Goal: Task Accomplishment & Management: Use online tool/utility

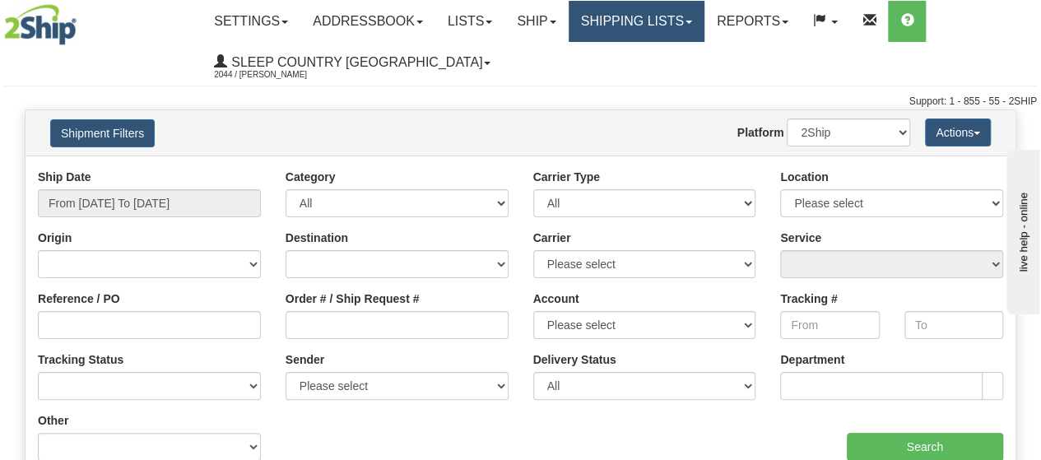
drag, startPoint x: 699, startPoint y: 15, endPoint x: 686, endPoint y: 26, distance: 17.5
click at [699, 14] on link "Shipping lists" at bounding box center [637, 21] width 136 height 41
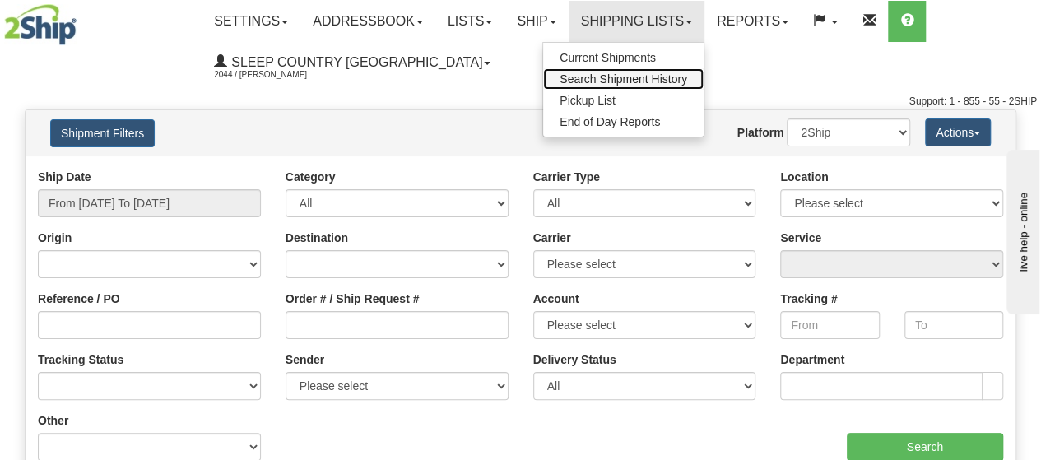
drag, startPoint x: 650, startPoint y: 75, endPoint x: 624, endPoint y: 90, distance: 30.2
click at [650, 73] on span "Search Shipment History" at bounding box center [624, 78] width 128 height 13
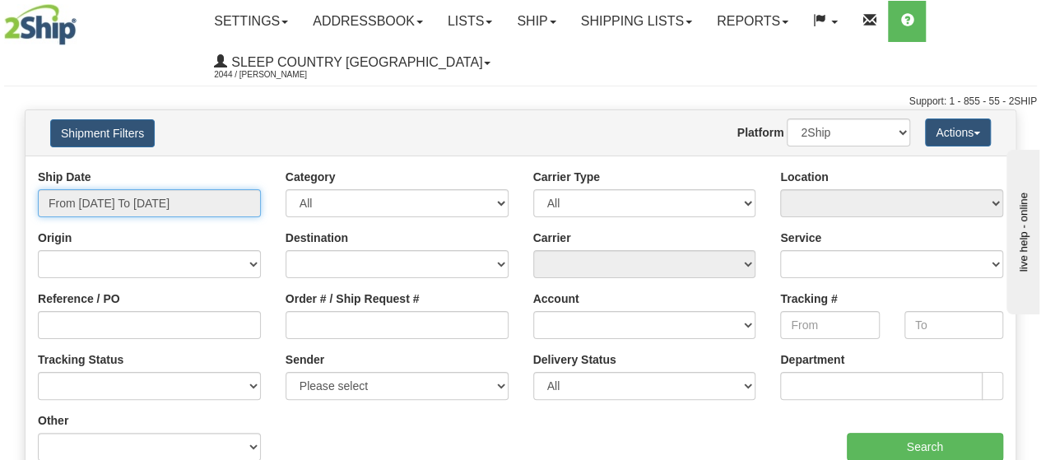
click at [245, 200] on input "From 09/07/2025 To 09/08/2025" at bounding box center [149, 203] width 223 height 28
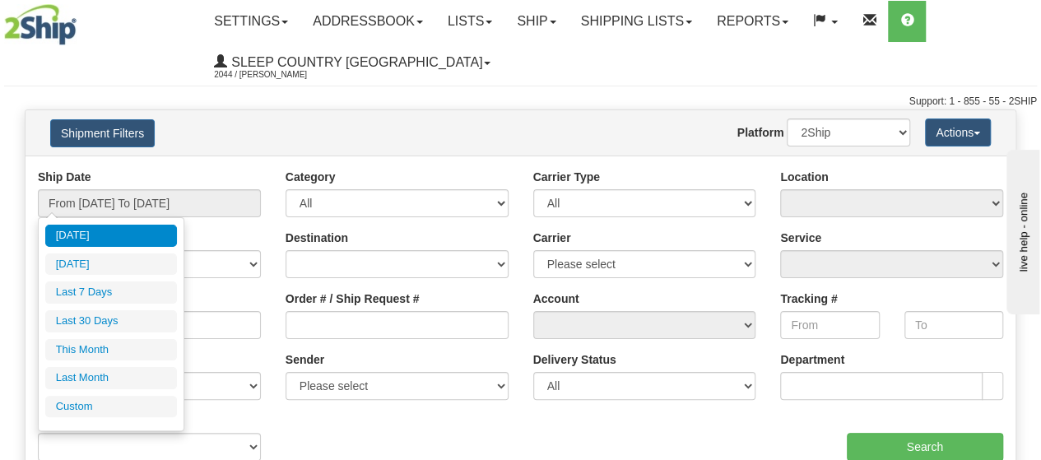
click at [147, 310] on li "Last 30 Days" at bounding box center [111, 321] width 132 height 22
type input "From 08/10/2025 To 09/08/2025"
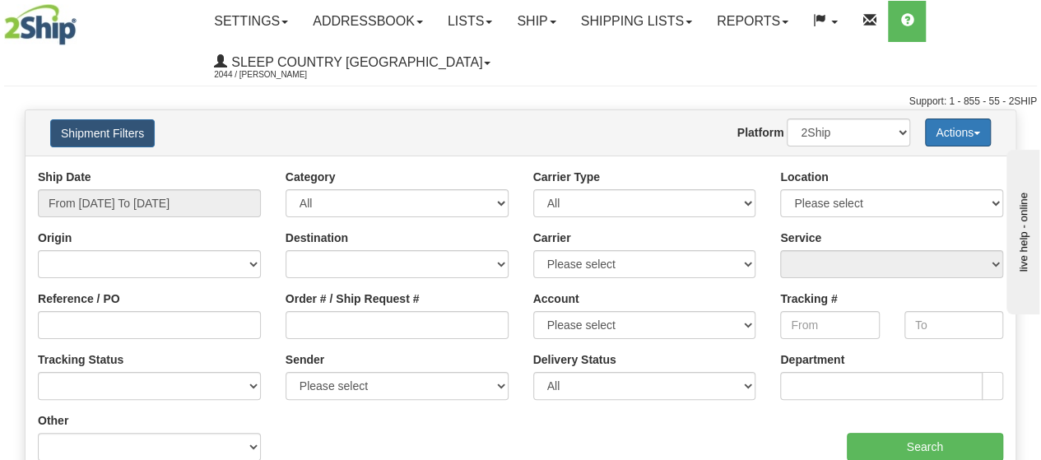
click at [975, 128] on button "Actions" at bounding box center [958, 132] width 66 height 28
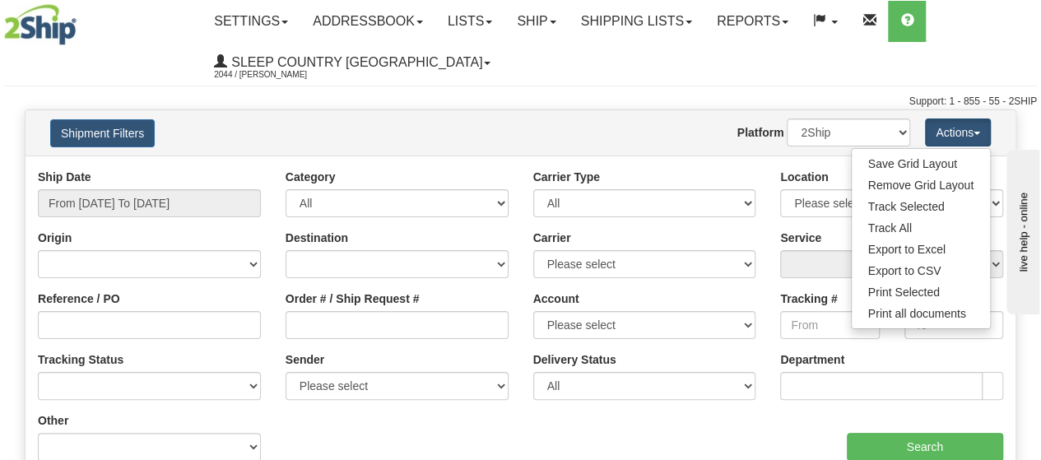
click at [715, 77] on ul "Settings Shipping Preferences Fields Preferences New Addressbook Recipients Sen…" at bounding box center [619, 42] width 834 height 82
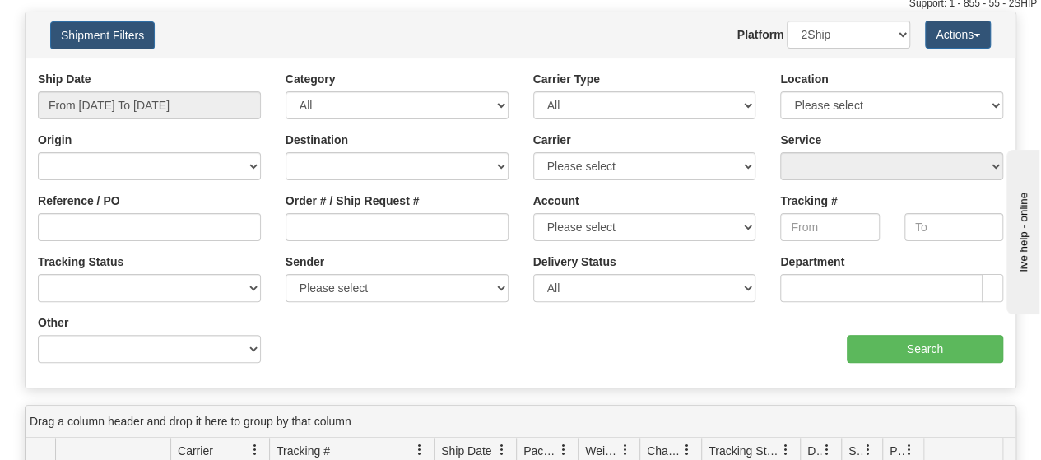
scroll to position [82, 0]
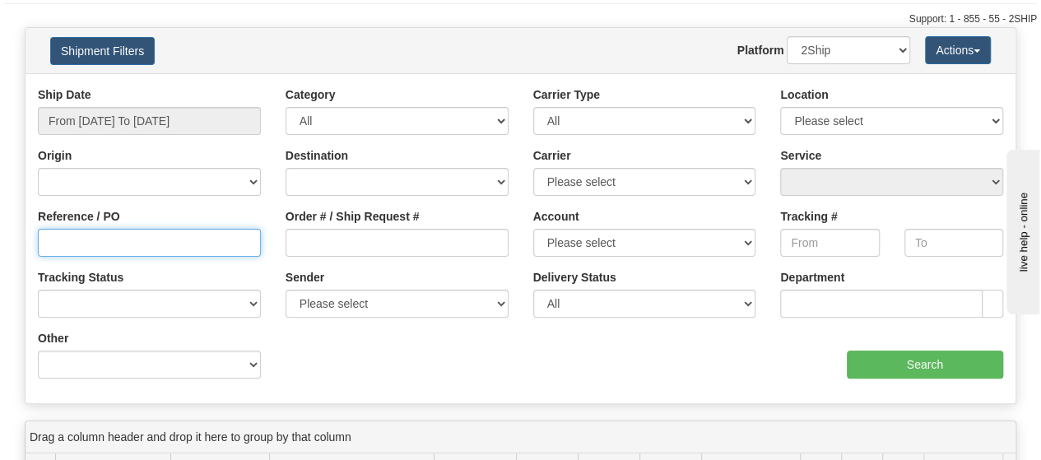
click at [81, 248] on input "Reference / PO" at bounding box center [149, 243] width 223 height 28
type input "1055445"
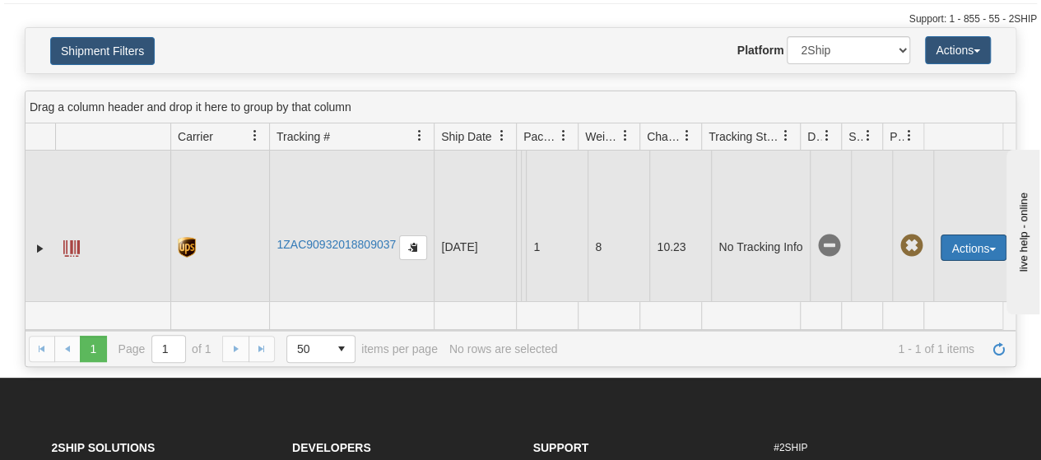
click at [985, 244] on button "Actions" at bounding box center [974, 248] width 66 height 26
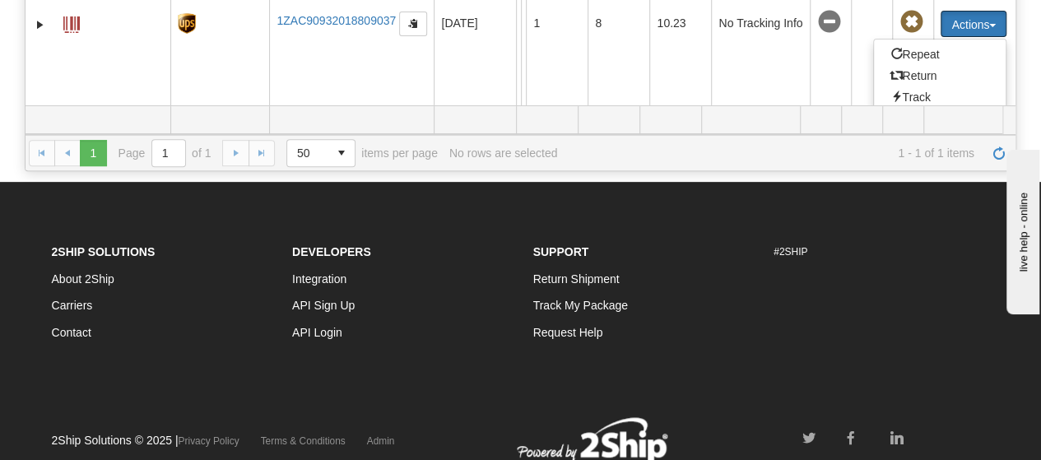
scroll to position [263, 0]
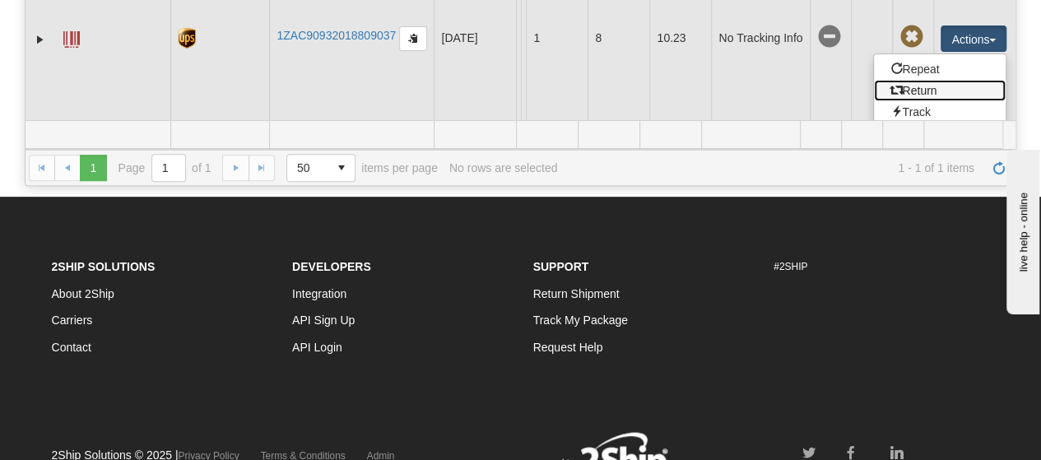
click at [911, 85] on link "Return" at bounding box center [940, 90] width 132 height 21
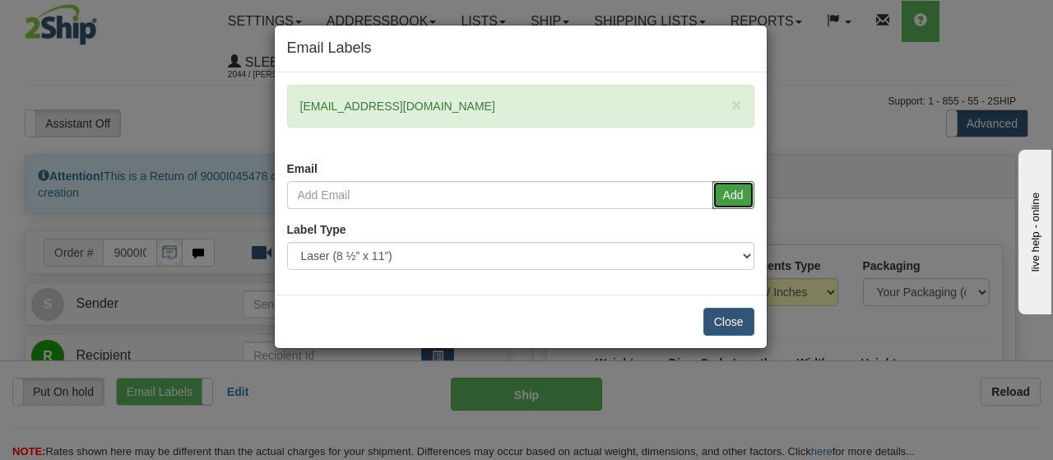
click at [730, 191] on button "Add" at bounding box center [734, 195] width 42 height 28
click at [724, 317] on button "Close" at bounding box center [729, 322] width 51 height 28
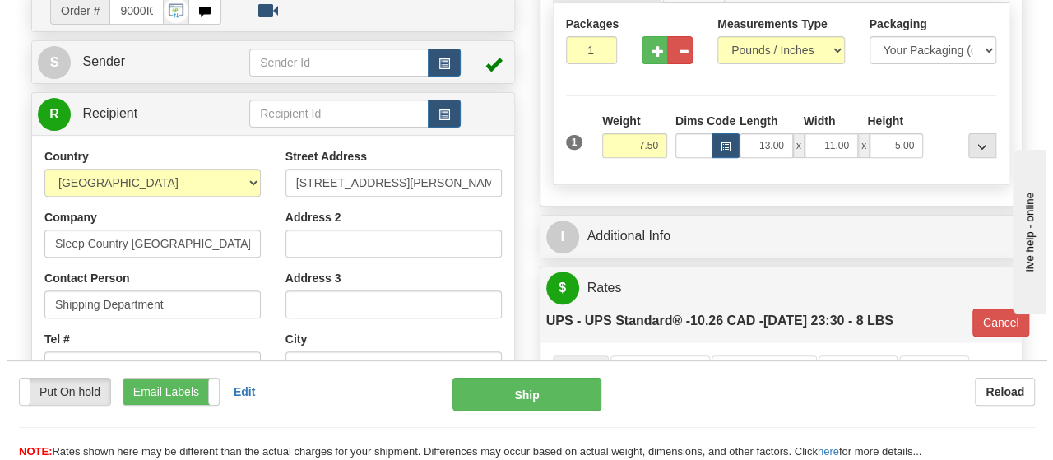
scroll to position [165, 0]
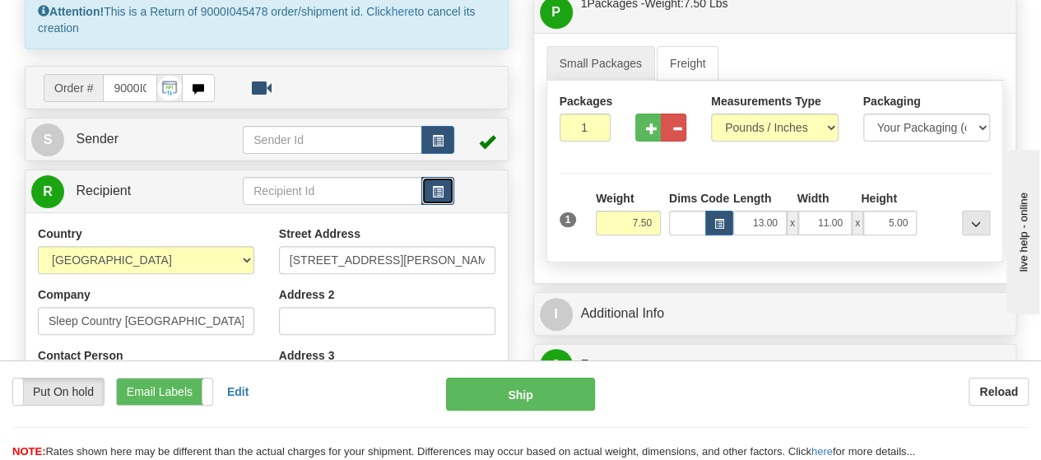
click at [443, 189] on span "button" at bounding box center [438, 192] width 12 height 11
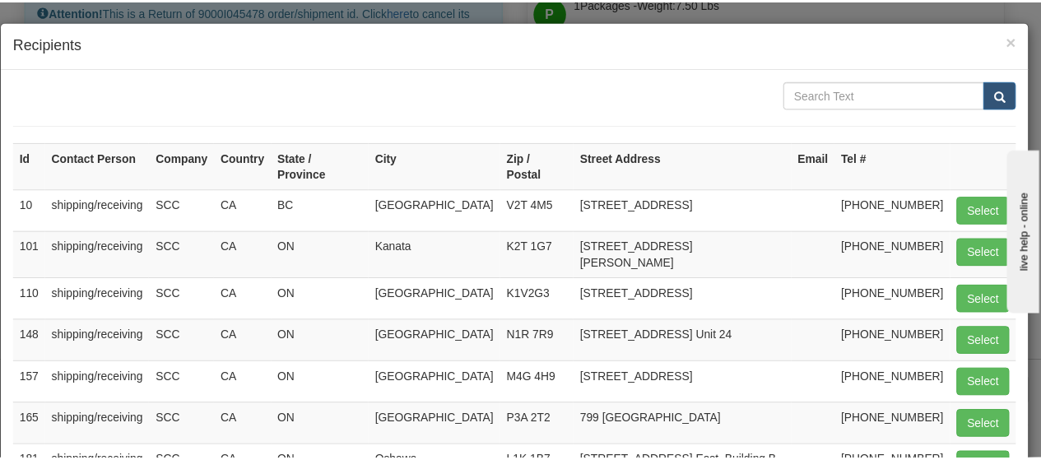
scroll to position [0, 0]
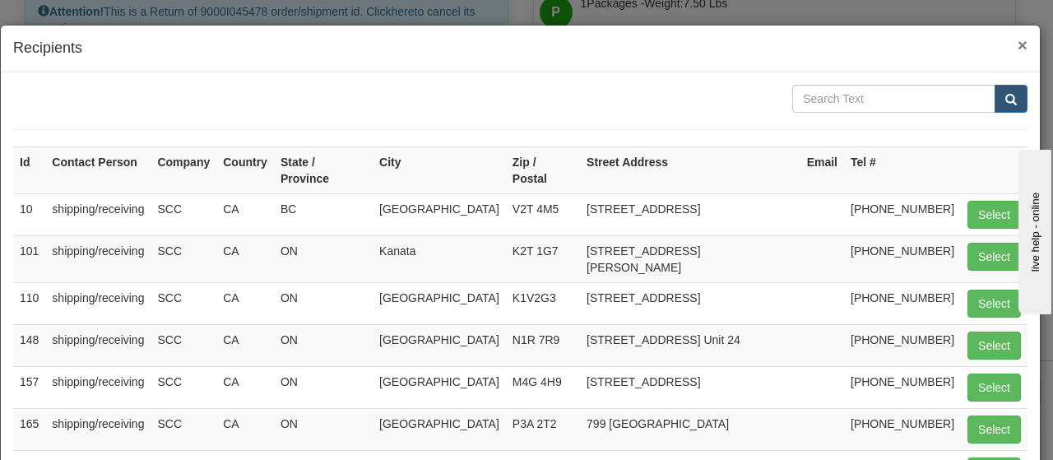
click at [1018, 42] on span "×" at bounding box center [1023, 44] width 10 height 19
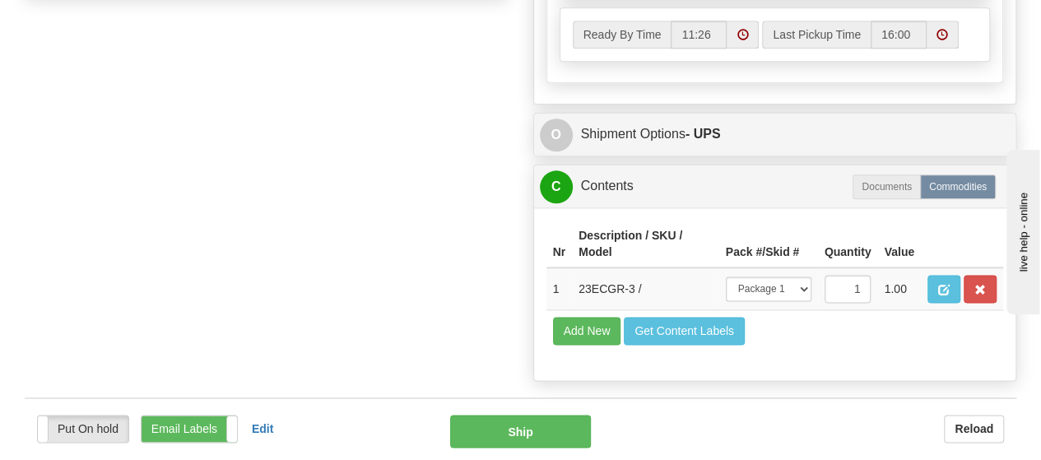
scroll to position [987, 0]
